Goal: Information Seeking & Learning: Find contact information

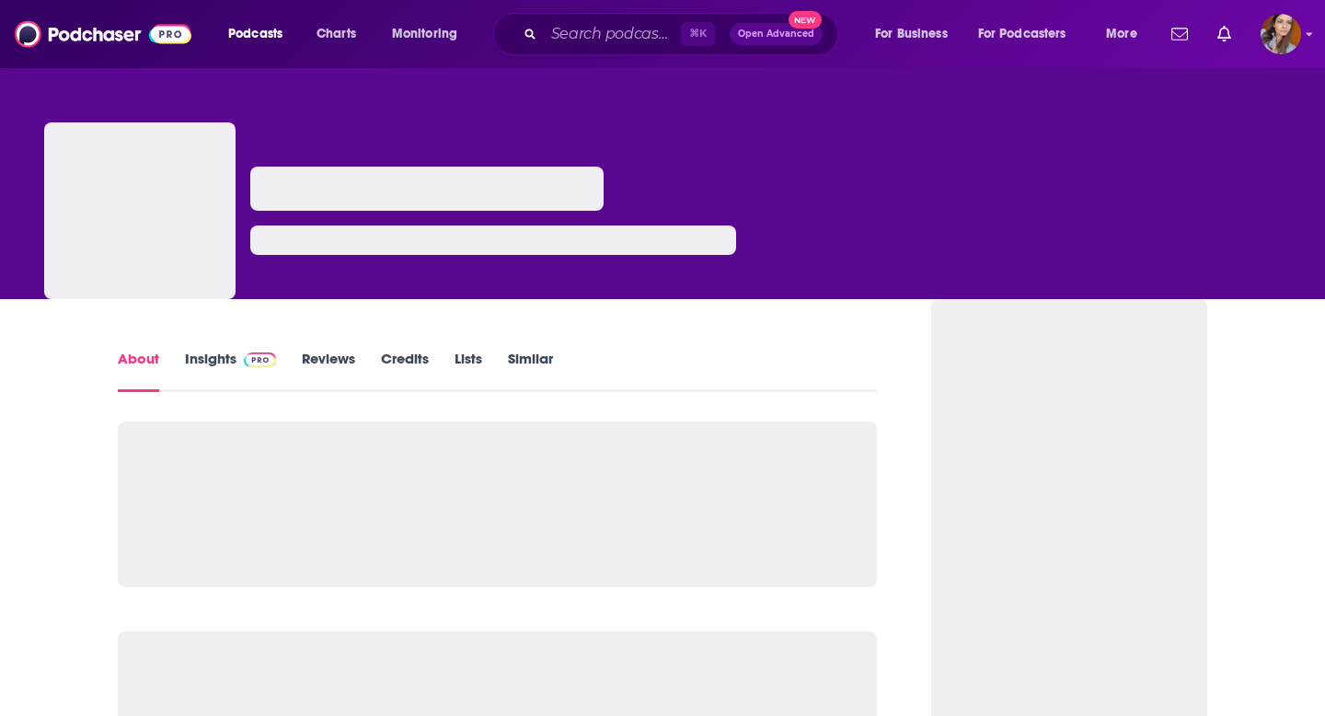
click at [218, 366] on link "Insights" at bounding box center [230, 371] width 91 height 42
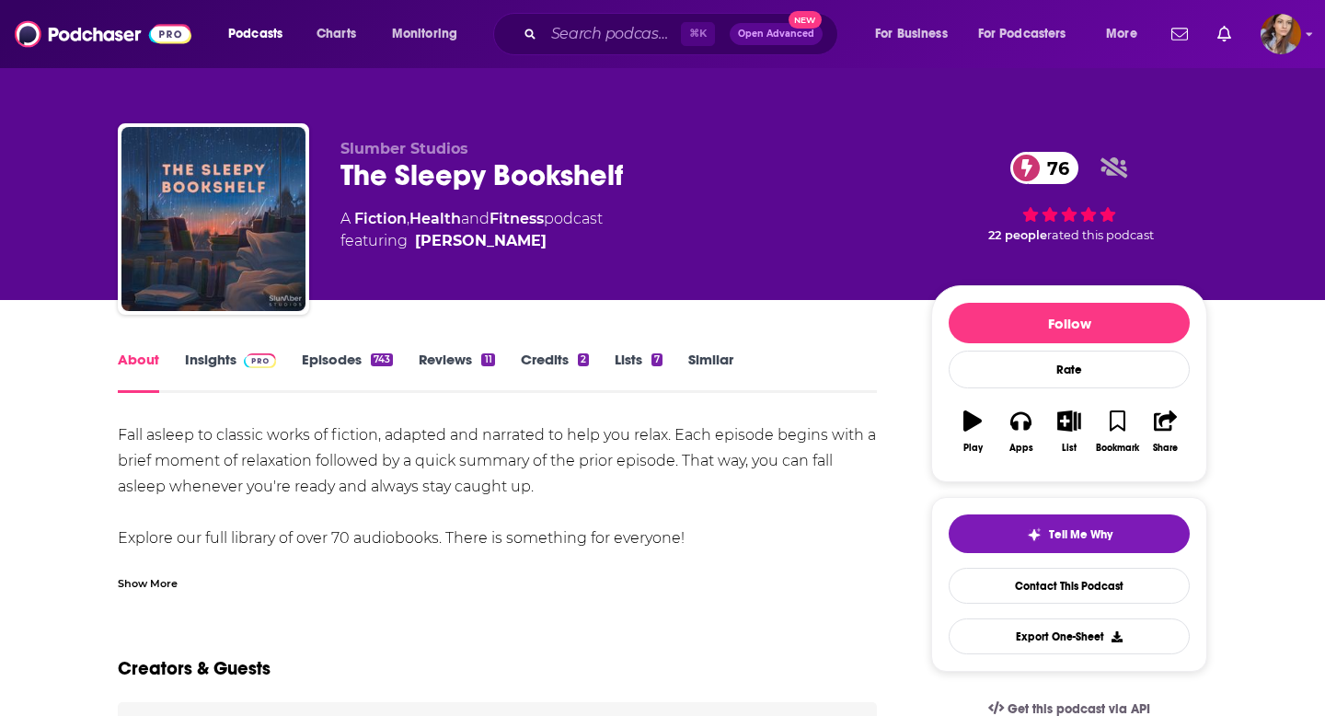
click at [239, 357] on span at bounding box center [256, 358] width 40 height 17
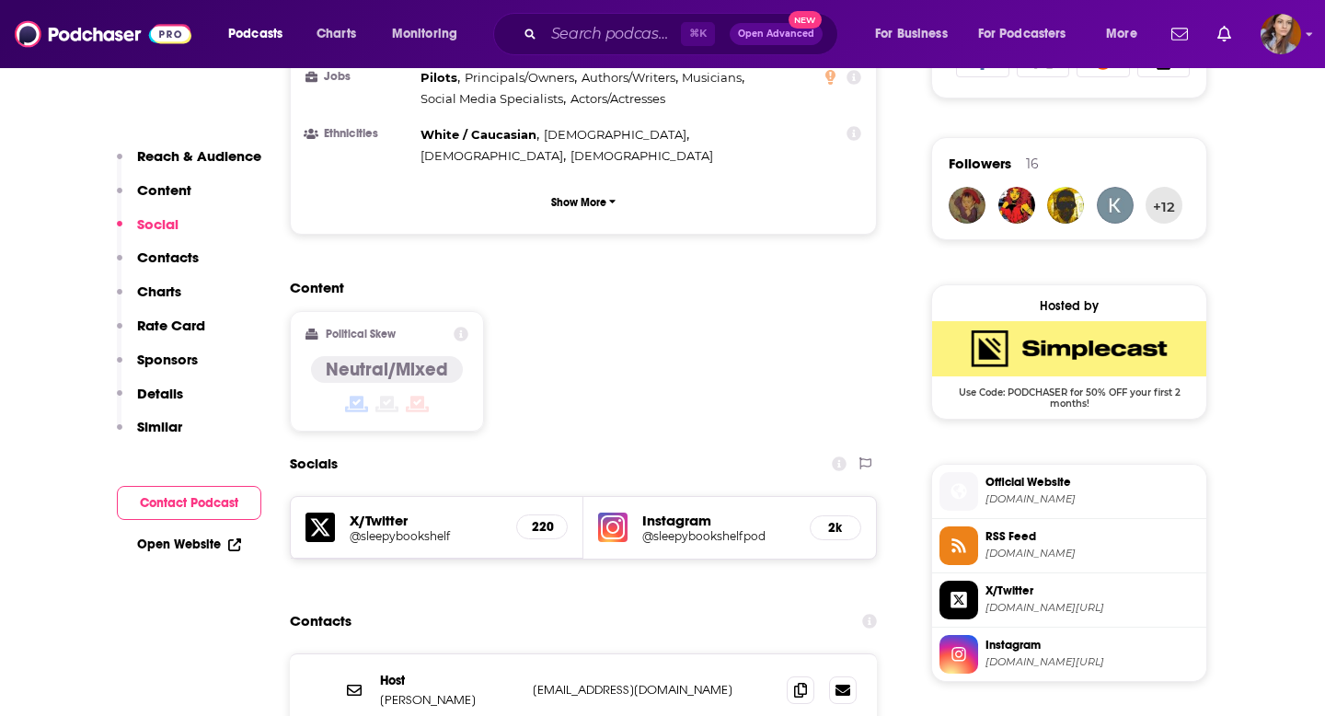
scroll to position [1327, 0]
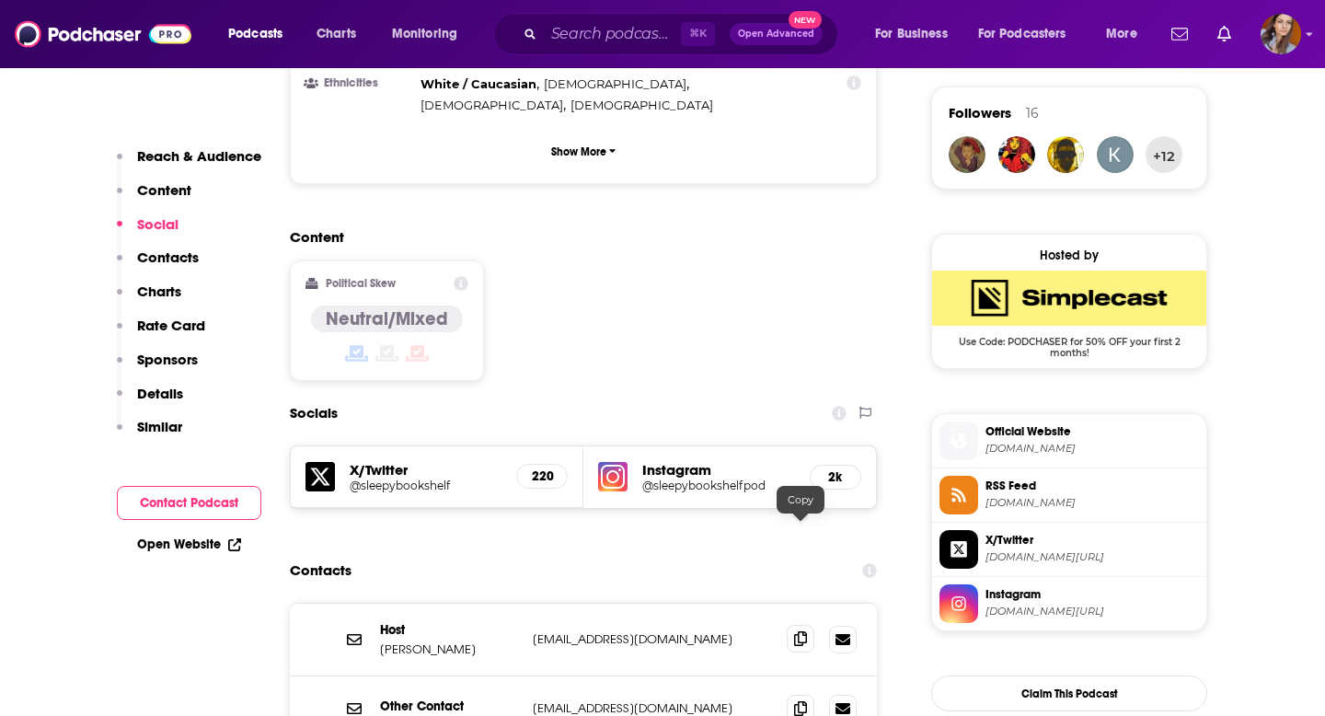
click at [803, 631] on icon at bounding box center [800, 638] width 13 height 15
click at [547, 468] on h5 "220" at bounding box center [542, 476] width 20 height 16
click at [835, 469] on h5 "2k" at bounding box center [835, 477] width 20 height 16
click at [656, 478] on h5 "@sleepybookshelfpod" at bounding box center [718, 485] width 153 height 14
click at [554, 464] on div "220" at bounding box center [542, 476] width 52 height 25
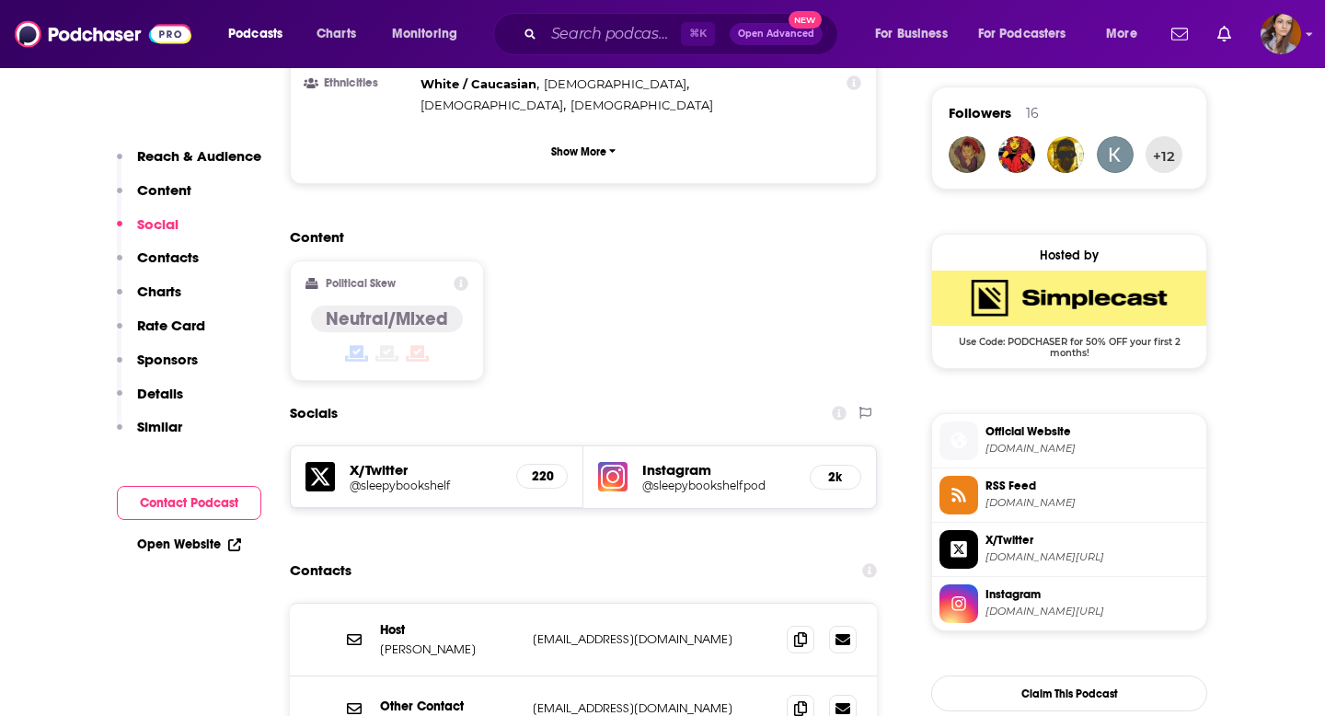
click at [428, 446] on div "X/Twitter @sleepybookshelf 220" at bounding box center [437, 477] width 293 height 62
click at [429, 478] on h5 "@sleepybookshelf" at bounding box center [426, 485] width 152 height 14
